Goal: Communication & Community: Answer question/provide support

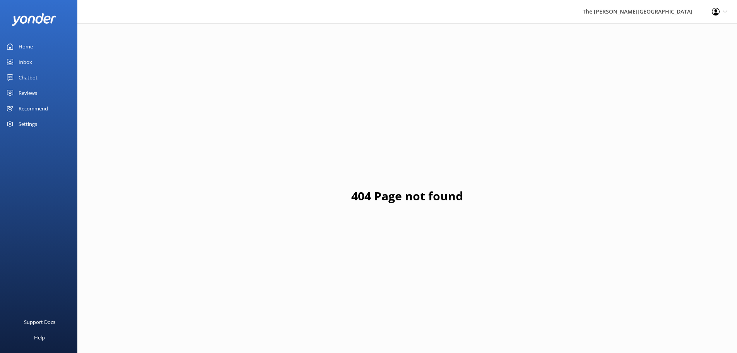
click at [42, 58] on link "Inbox" at bounding box center [38, 61] width 77 height 15
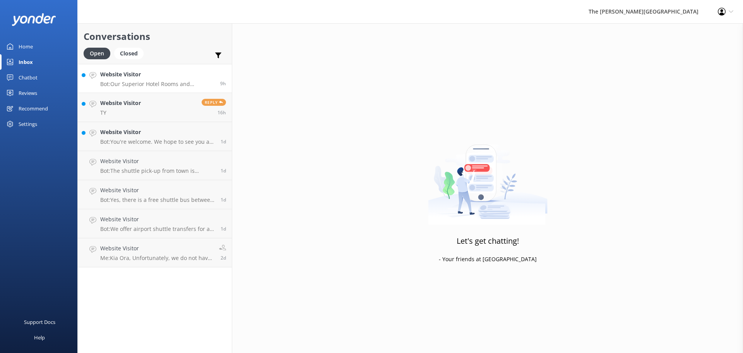
click at [138, 82] on p "Bot: Our Superior Hotel Rooms and Executive Lake View Three Bedroom Apartments …" at bounding box center [157, 84] width 114 height 7
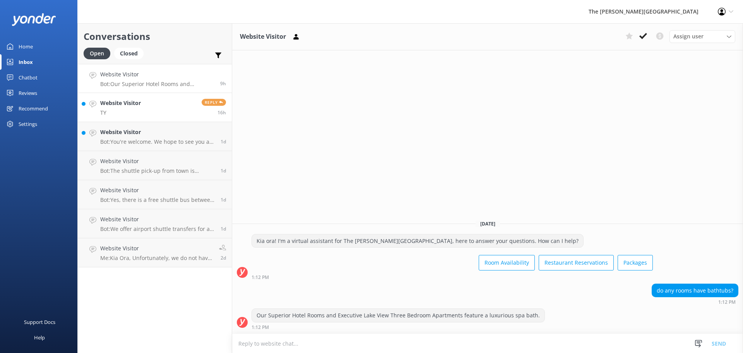
click at [122, 107] on h4 "Website Visitor" at bounding box center [120, 103] width 41 height 9
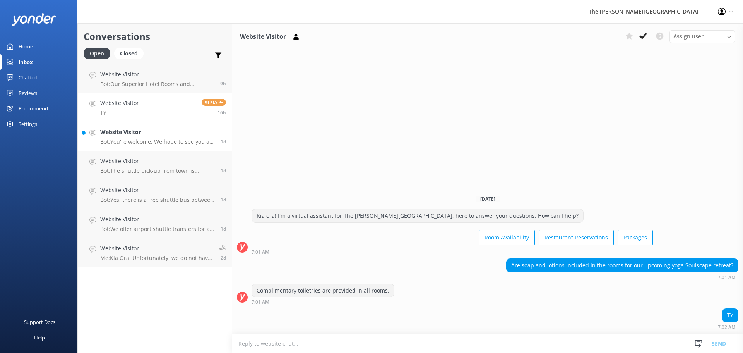
click at [155, 141] on p "Bot: You're welcome. We hope to see you at The [PERSON_NAME][GEOGRAPHIC_DATA] s…" at bounding box center [157, 141] width 115 height 7
